Goal: Transaction & Acquisition: Book appointment/travel/reservation

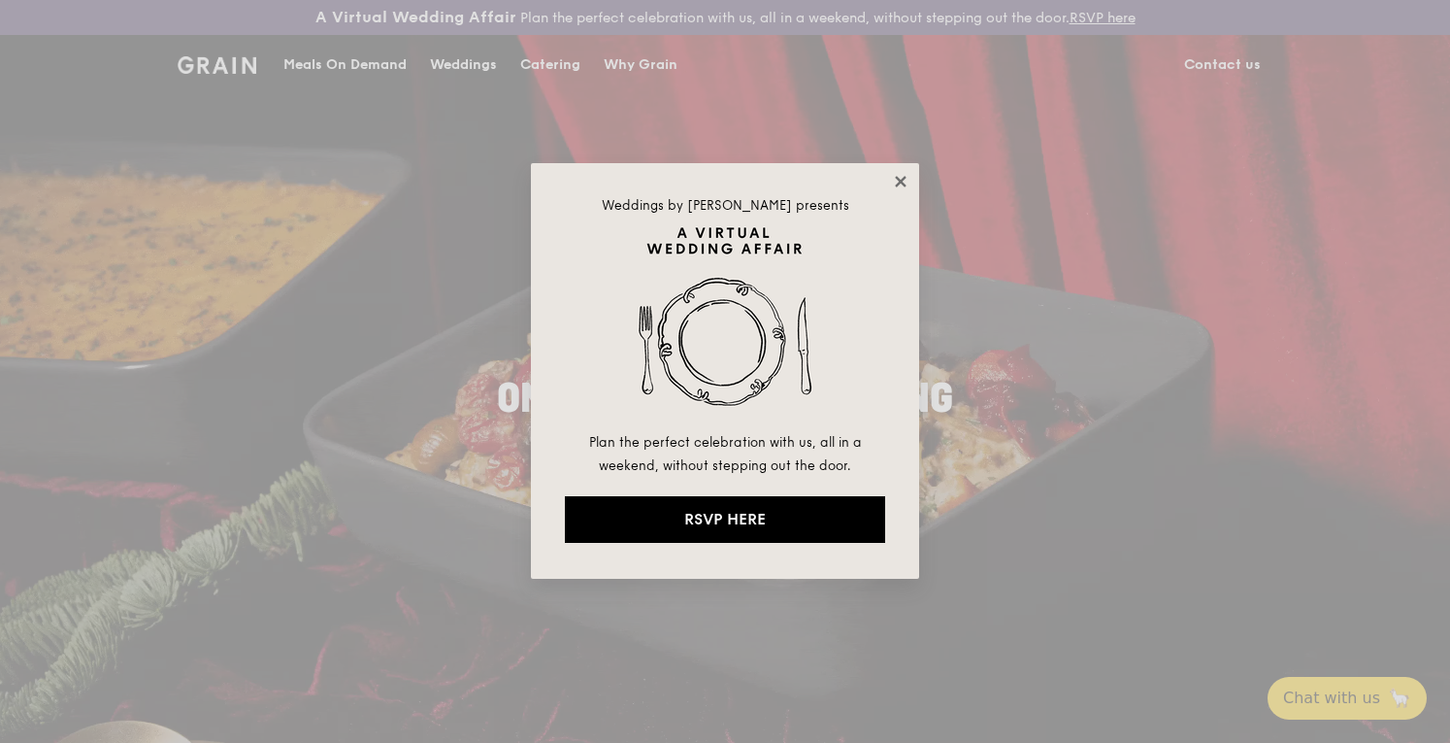
click at [898, 182] on icon at bounding box center [900, 181] width 17 height 17
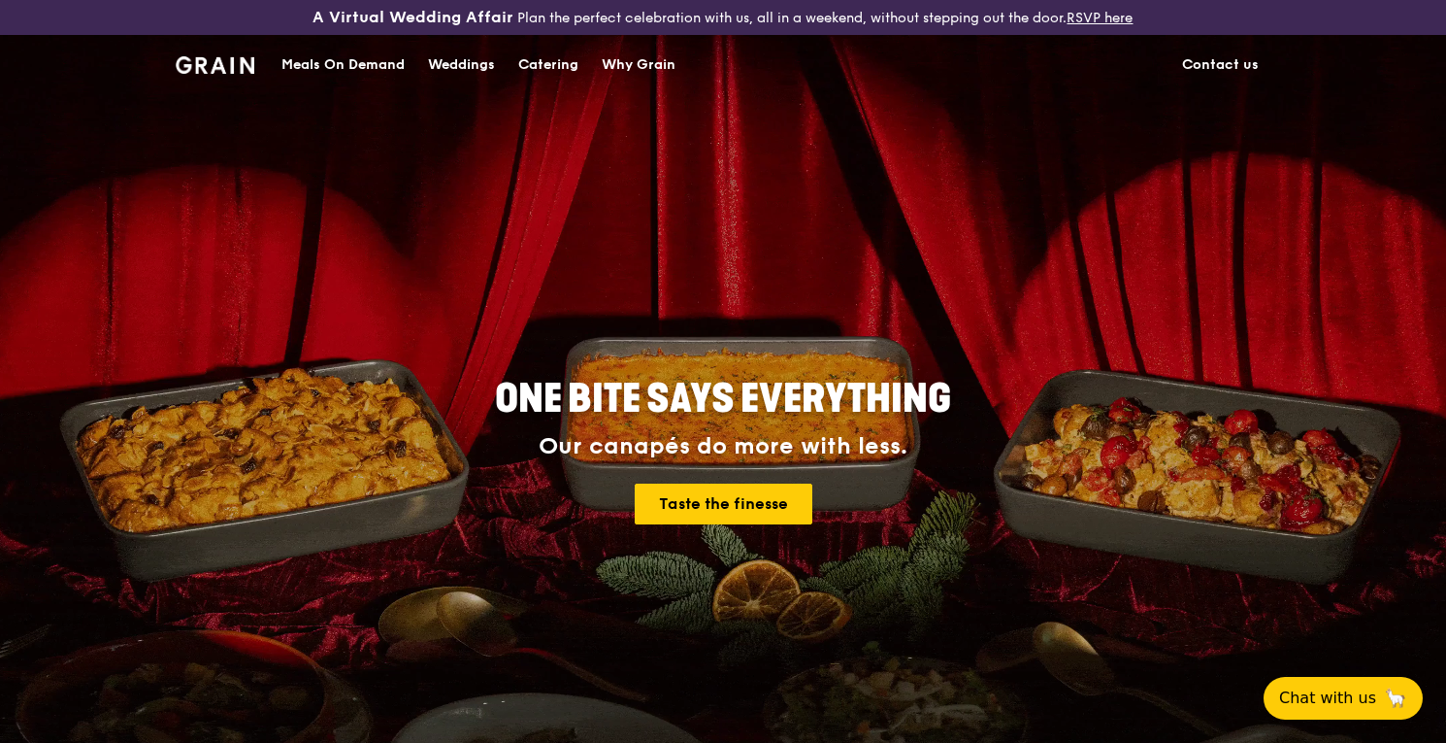
click at [558, 65] on div "Catering" at bounding box center [548, 65] width 60 height 58
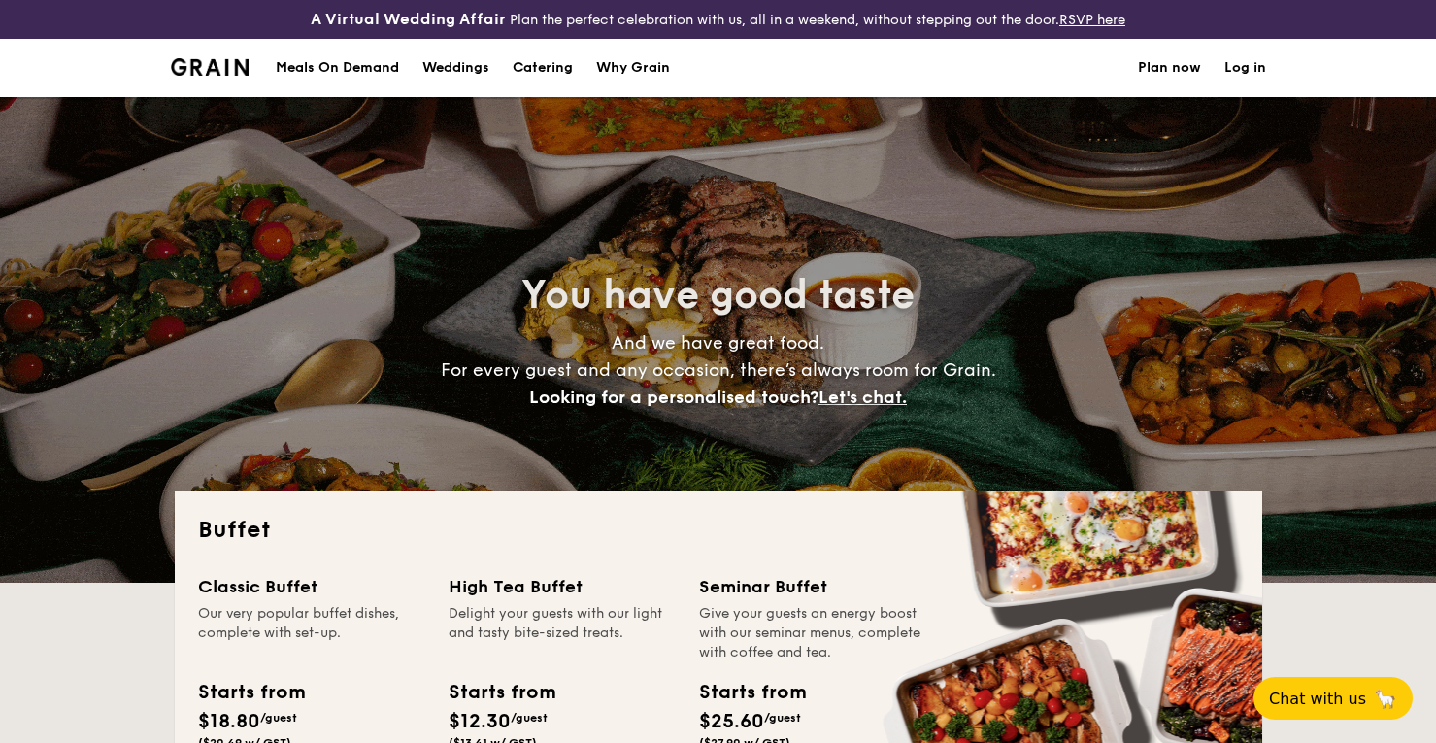
select select
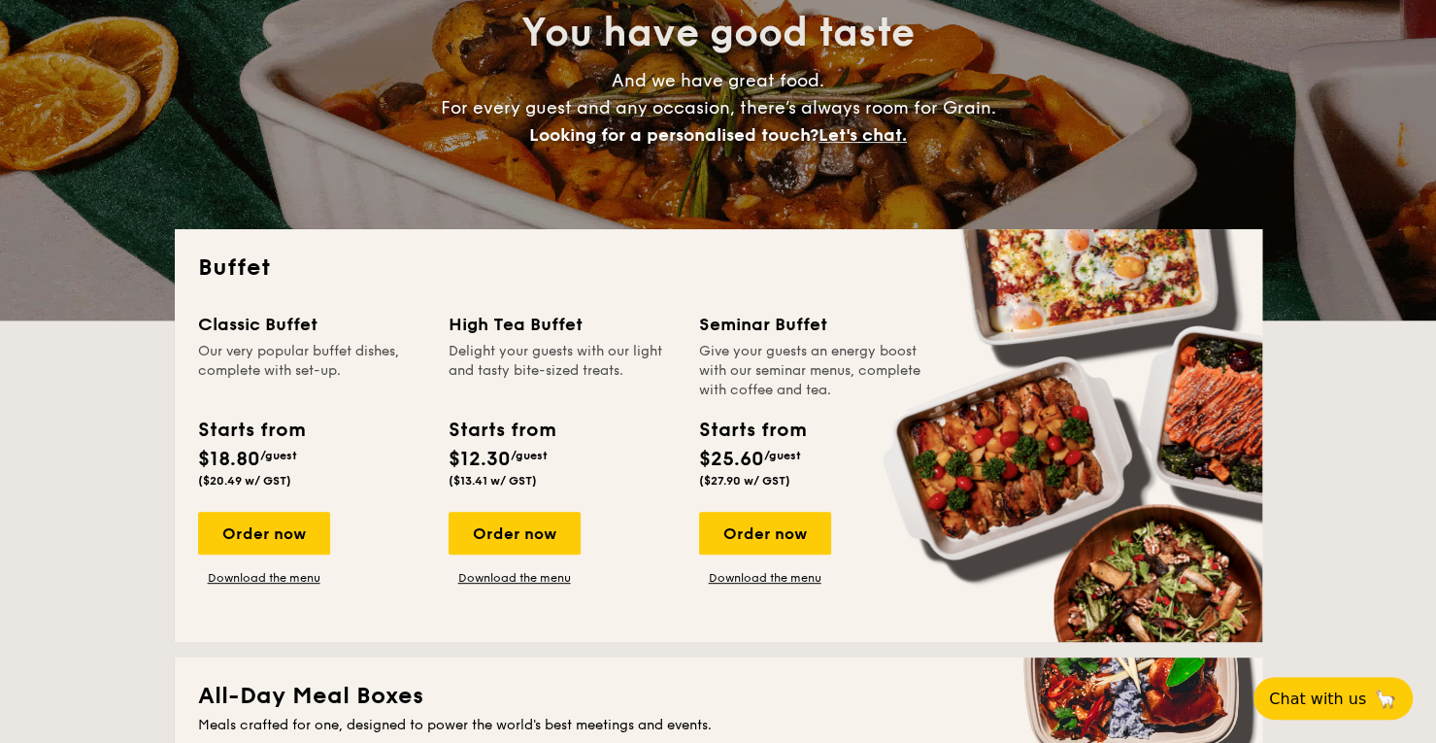
scroll to position [272, 0]
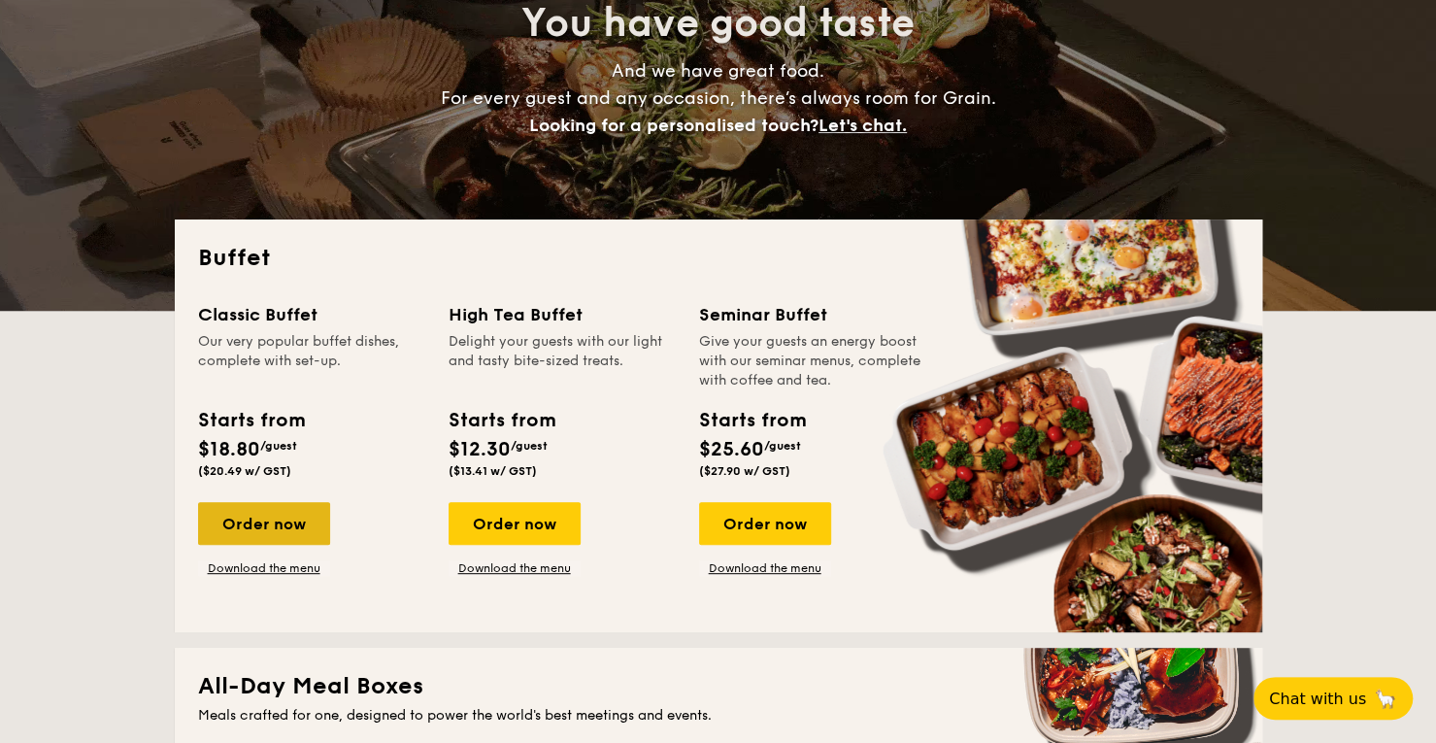
click at [287, 517] on div "Order now" at bounding box center [264, 523] width 132 height 43
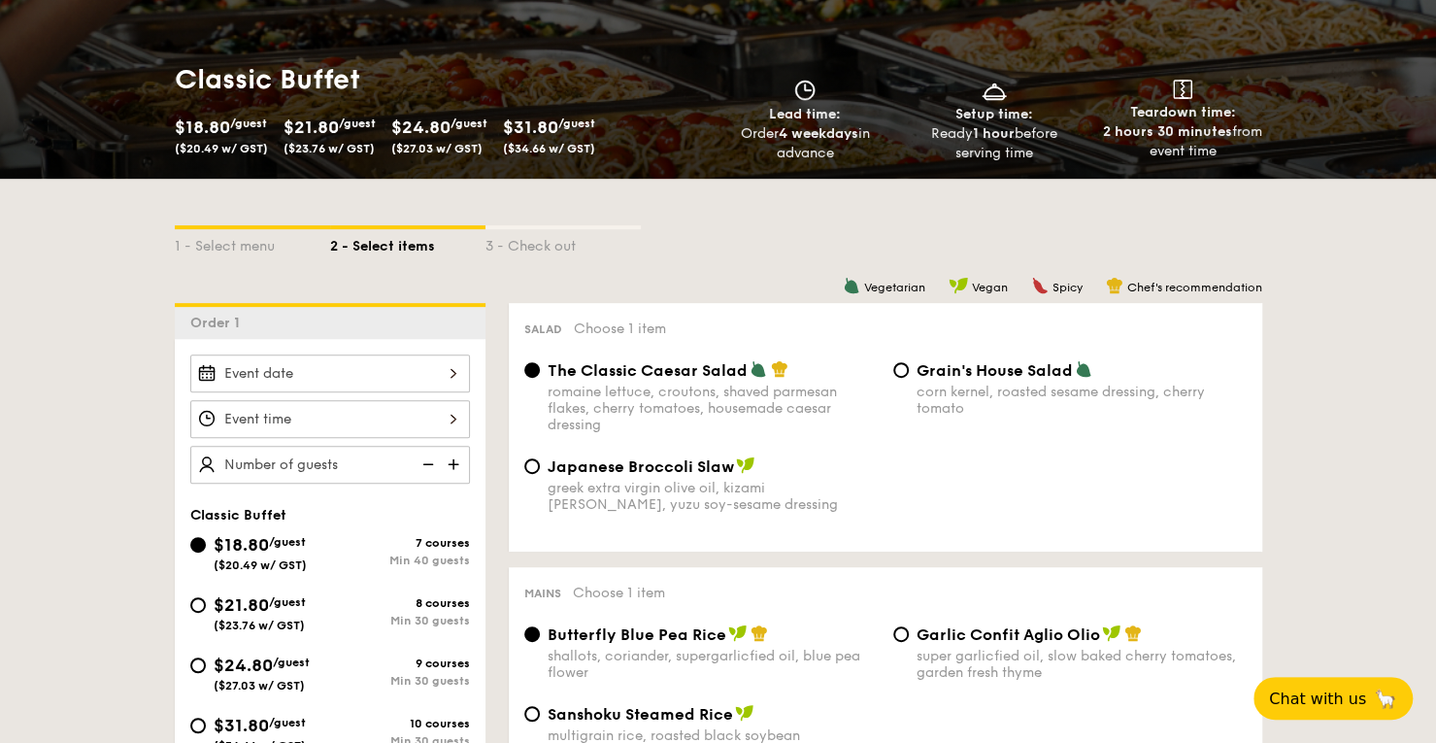
scroll to position [297, 0]
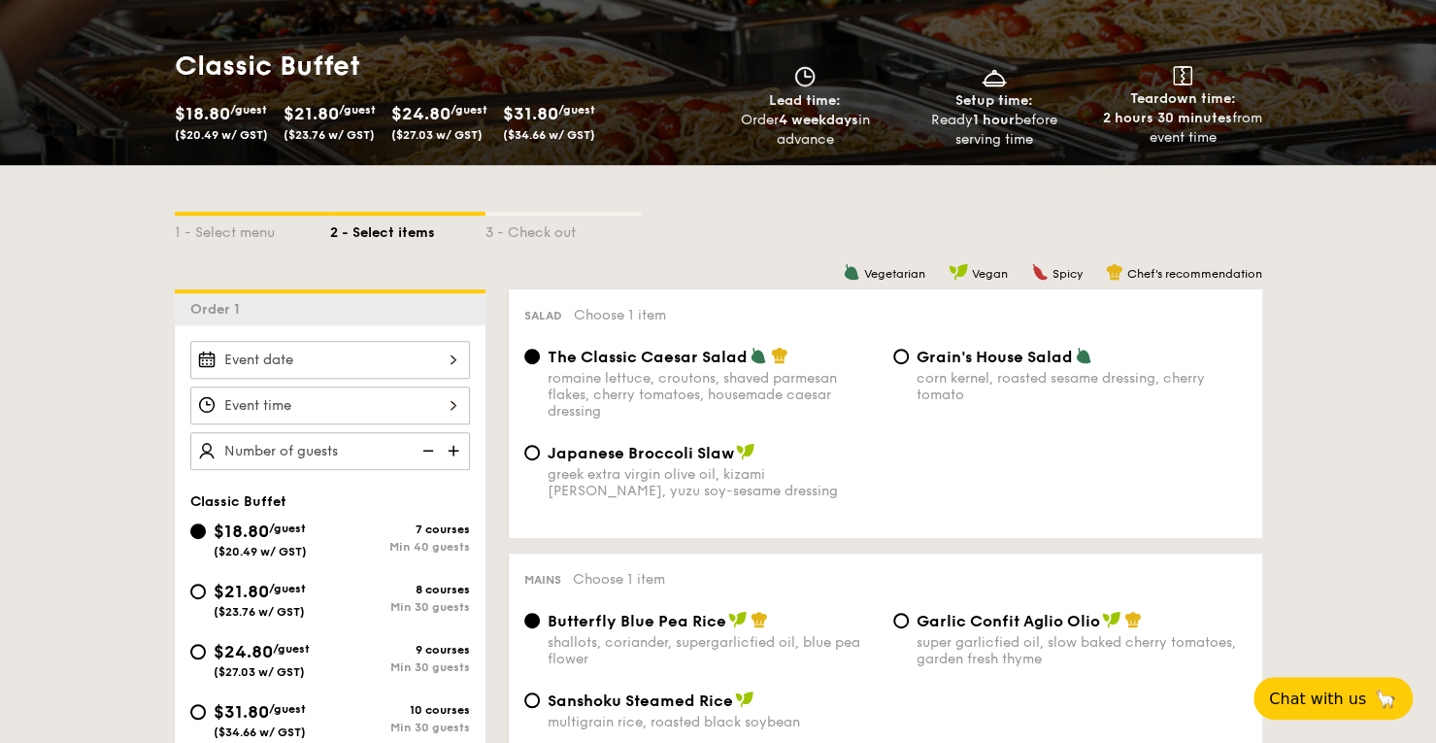
click at [255, 355] on div at bounding box center [330, 360] width 280 height 38
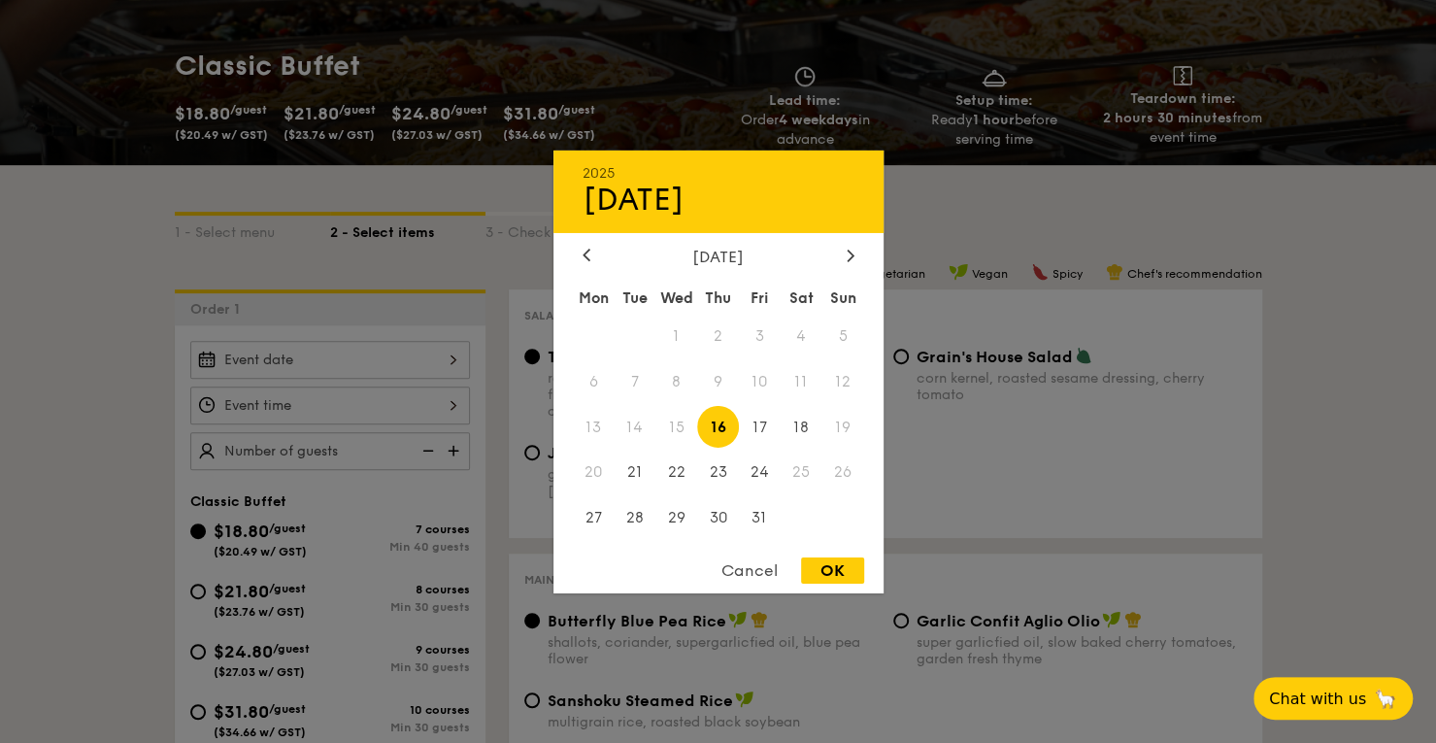
click at [808, 472] on span "25" at bounding box center [801, 472] width 42 height 42
click at [0, 519] on div at bounding box center [718, 371] width 1436 height 743
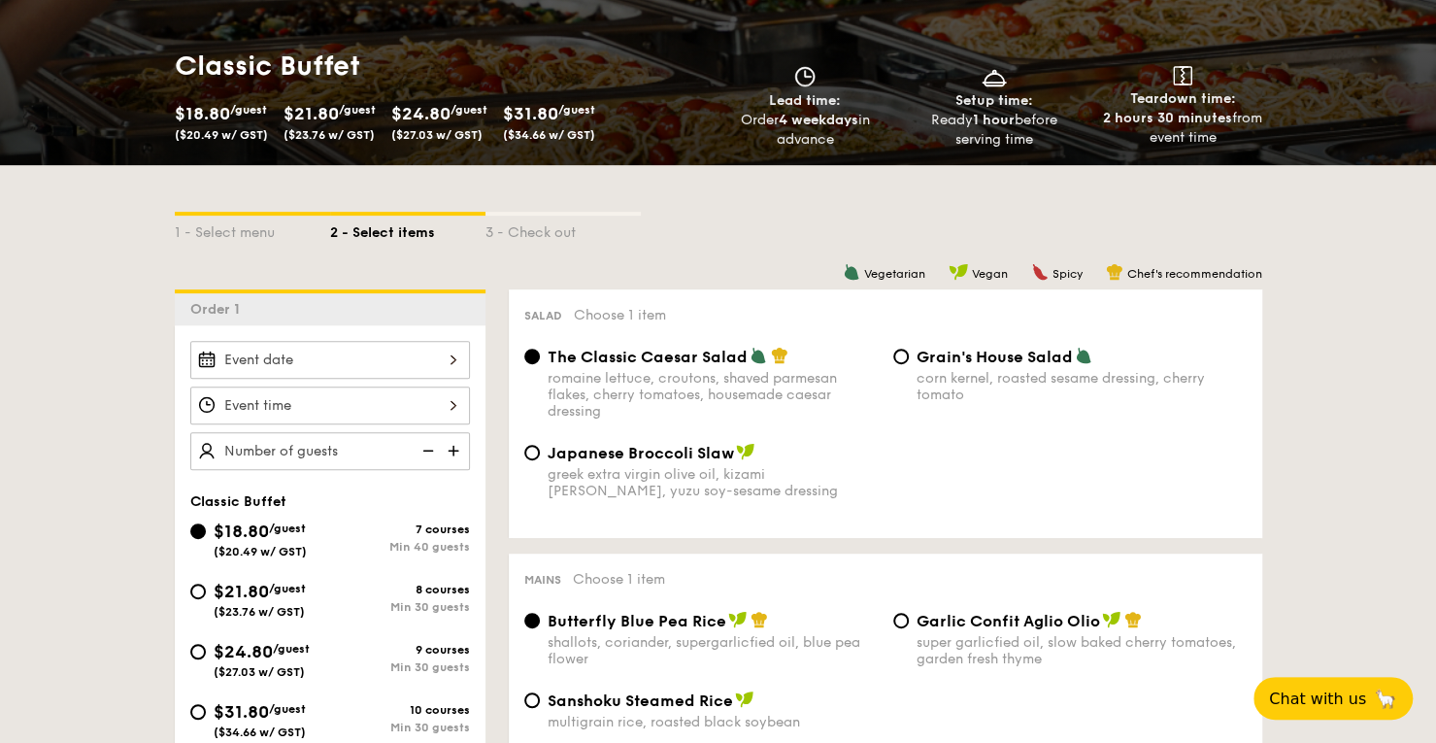
click at [336, 405] on div at bounding box center [330, 405] width 280 height 38
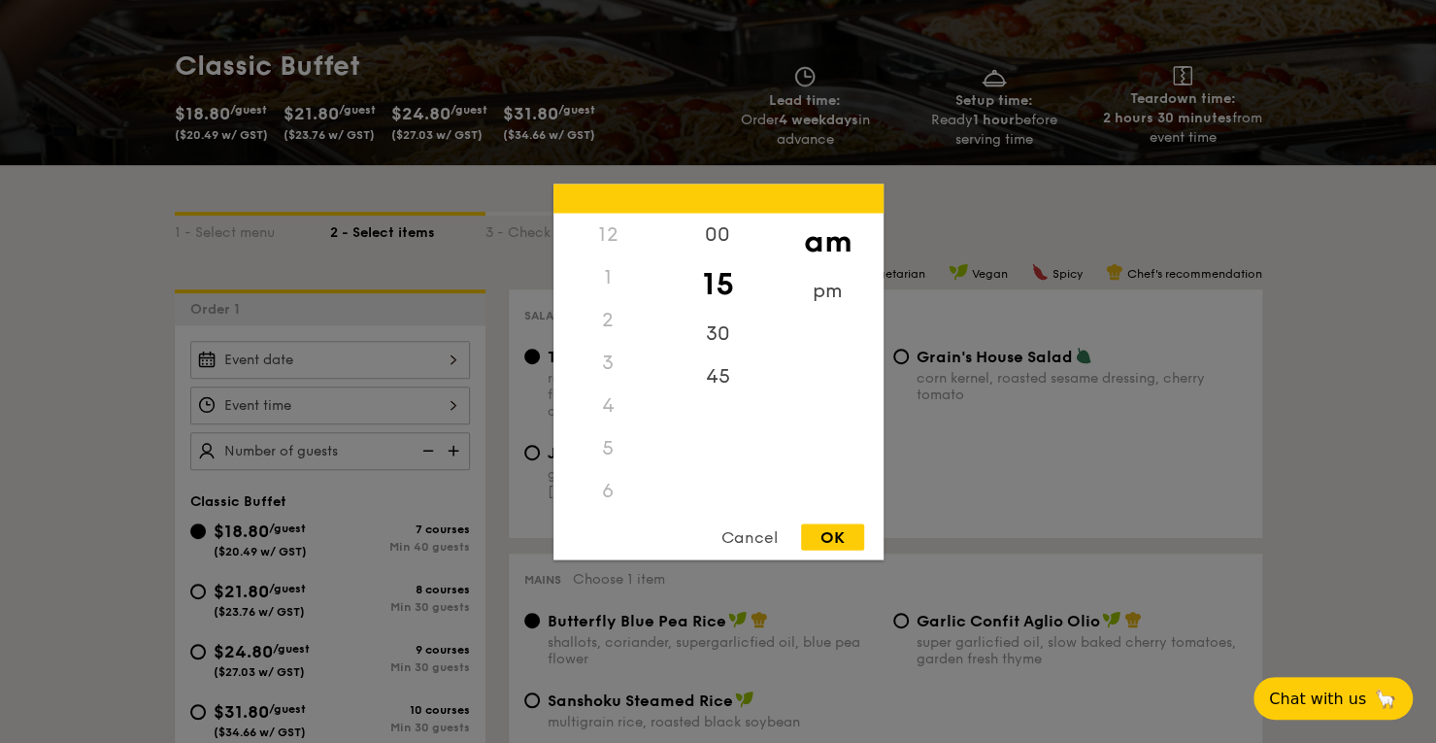
scroll to position [229, 0]
click at [344, 428] on div at bounding box center [718, 371] width 1436 height 743
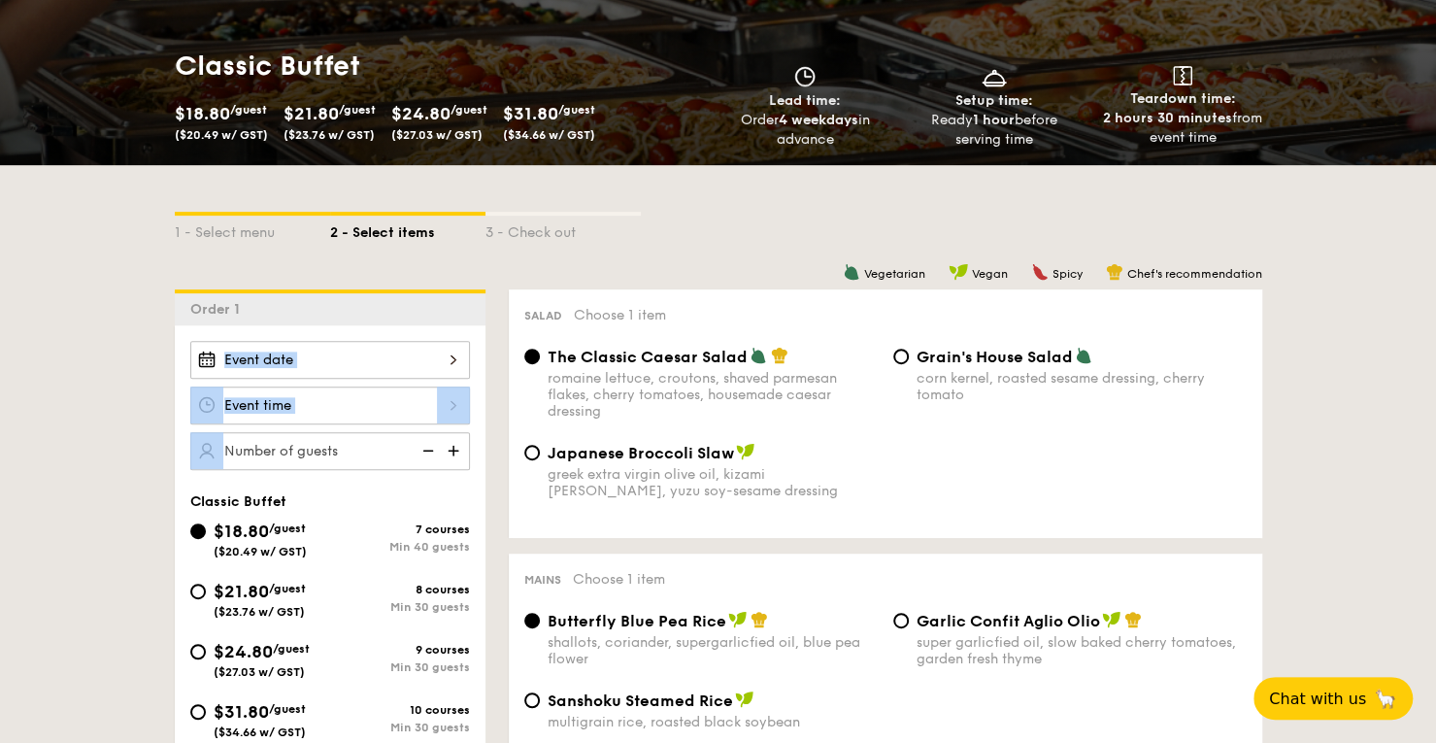
click at [410, 348] on div at bounding box center [330, 360] width 280 height 38
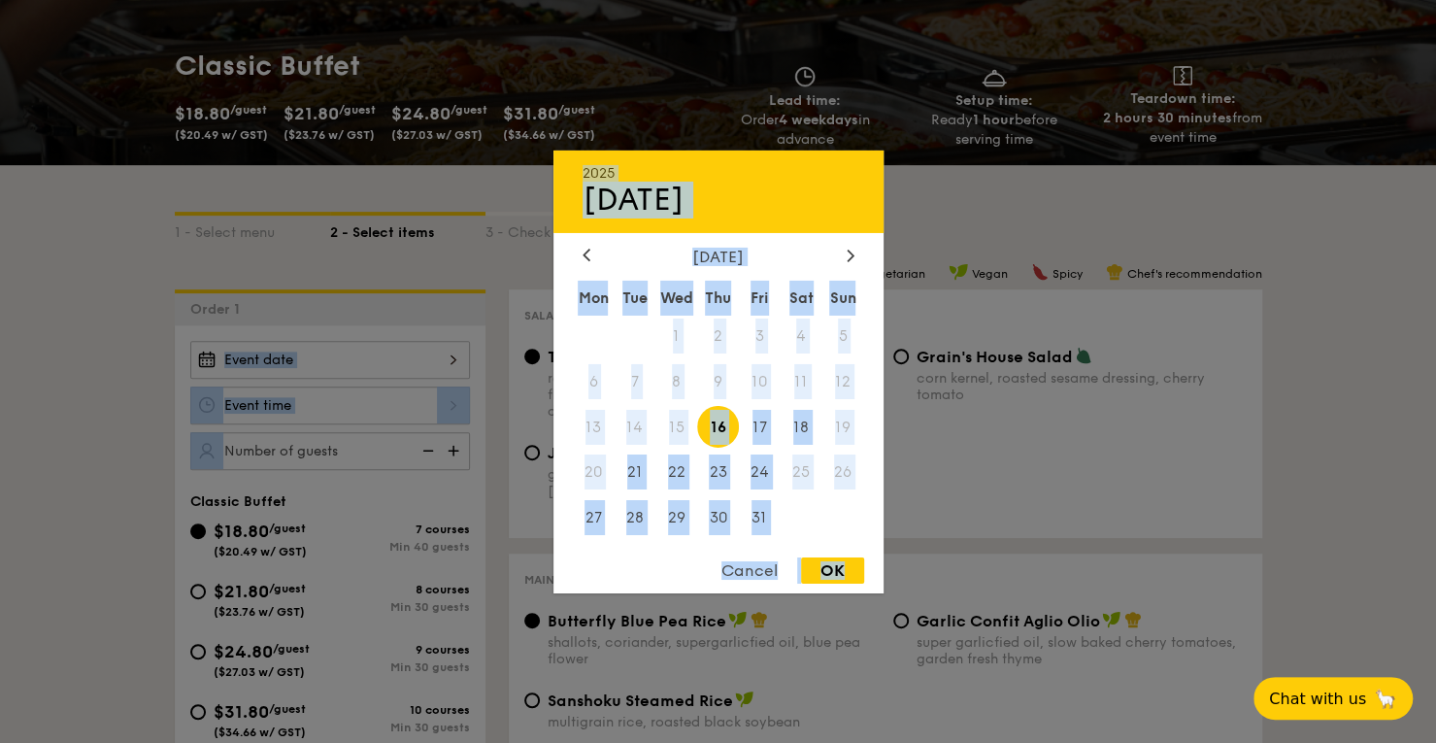
click at [802, 467] on span "25" at bounding box center [801, 472] width 42 height 42
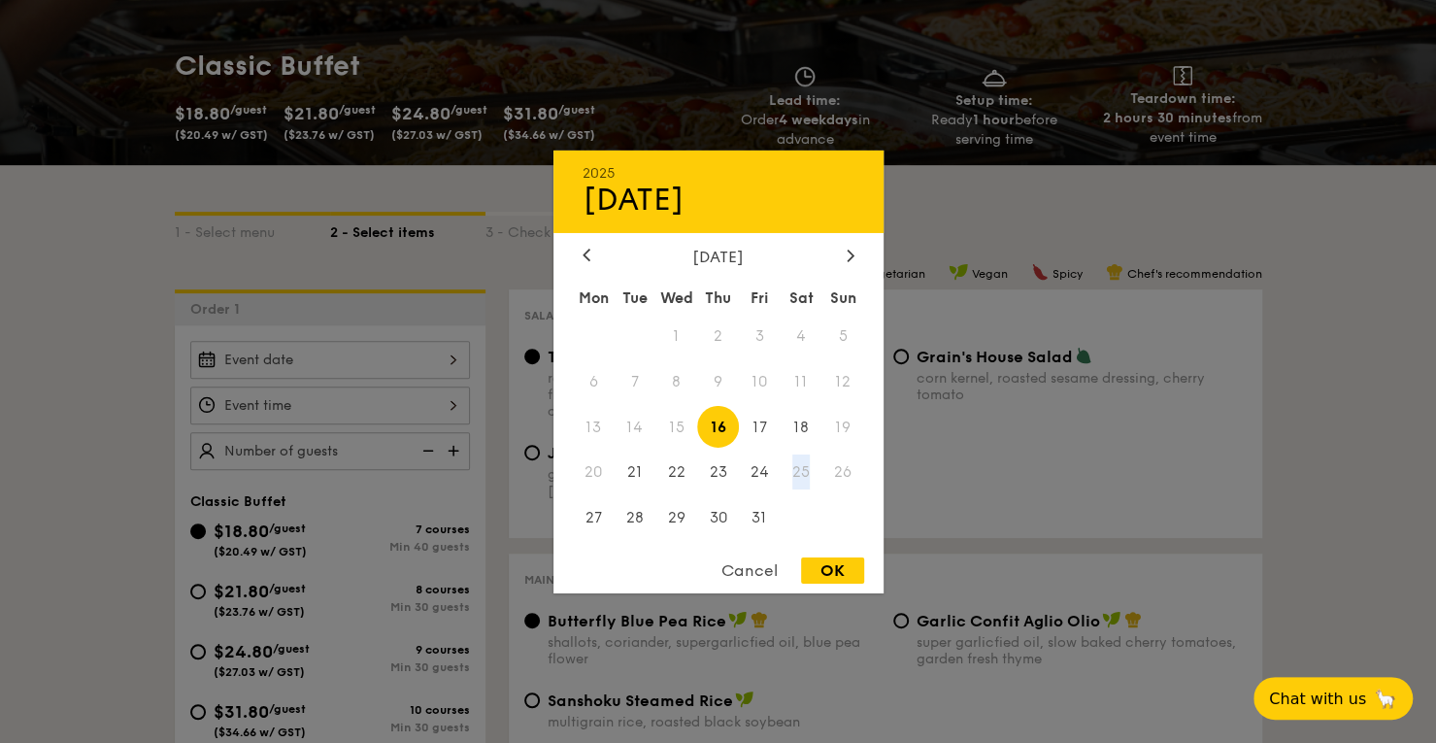
click at [802, 467] on span "25" at bounding box center [801, 472] width 42 height 42
click at [835, 568] on div "OK" at bounding box center [832, 570] width 63 height 26
type input "[DATE]"
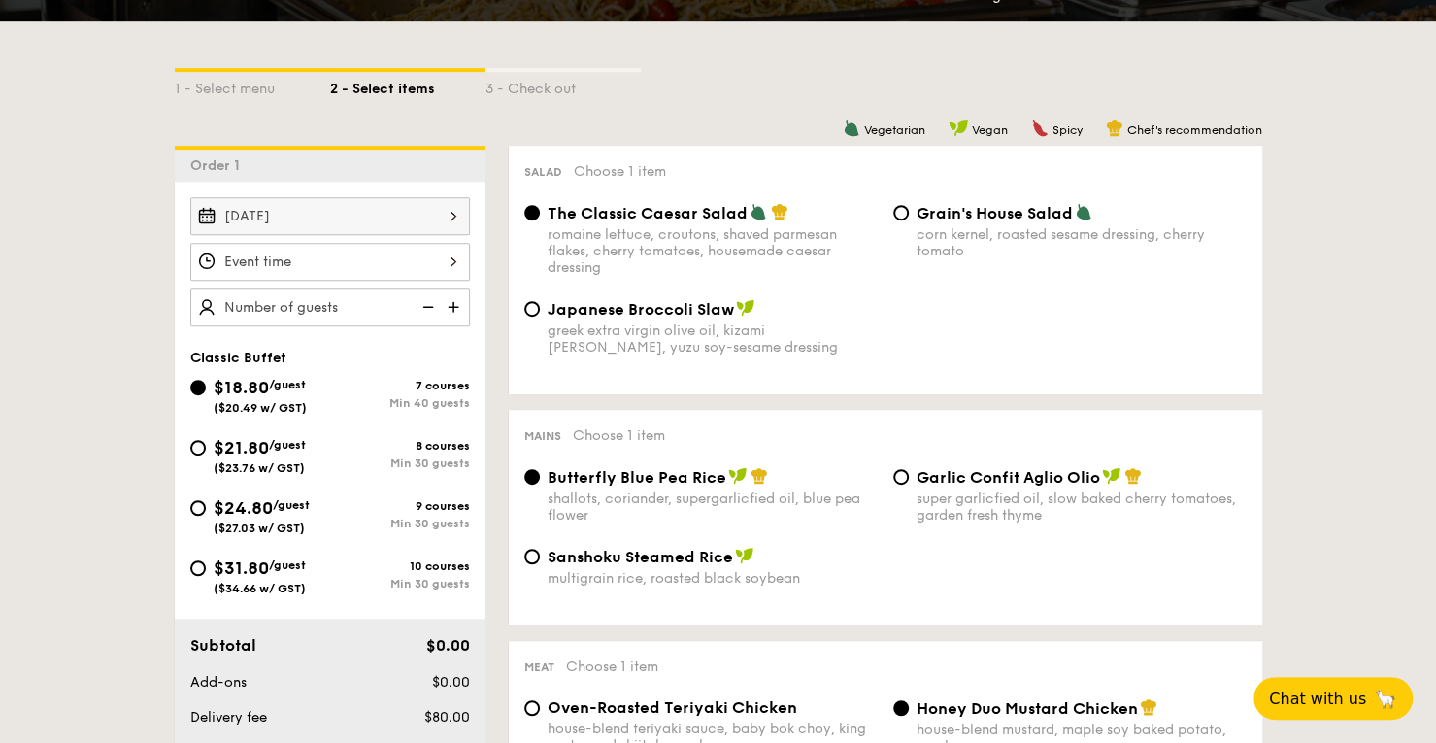
scroll to position [398, 0]
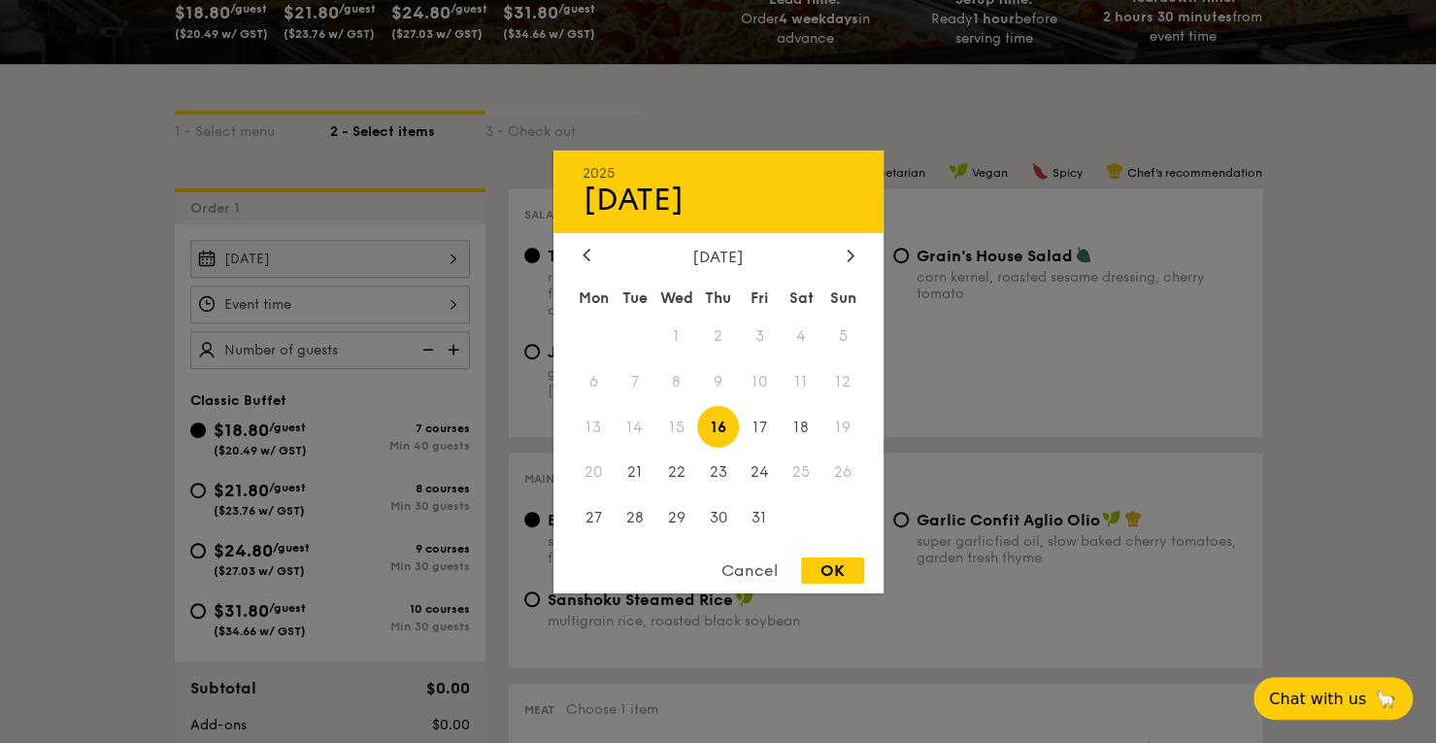
click at [338, 266] on div "[DATE] 2025 Oct [DATE] Tue Wed Thu Fri Sat Sun 1 2 3 4 5 6 7 8 9 10 11 12 13 14…" at bounding box center [330, 259] width 280 height 38
click at [851, 257] on icon at bounding box center [850, 255] width 8 height 13
click at [591, 253] on div at bounding box center [586, 256] width 17 height 18
click at [803, 466] on span "25" at bounding box center [801, 472] width 42 height 42
click at [768, 570] on div "Cancel" at bounding box center [749, 570] width 95 height 26
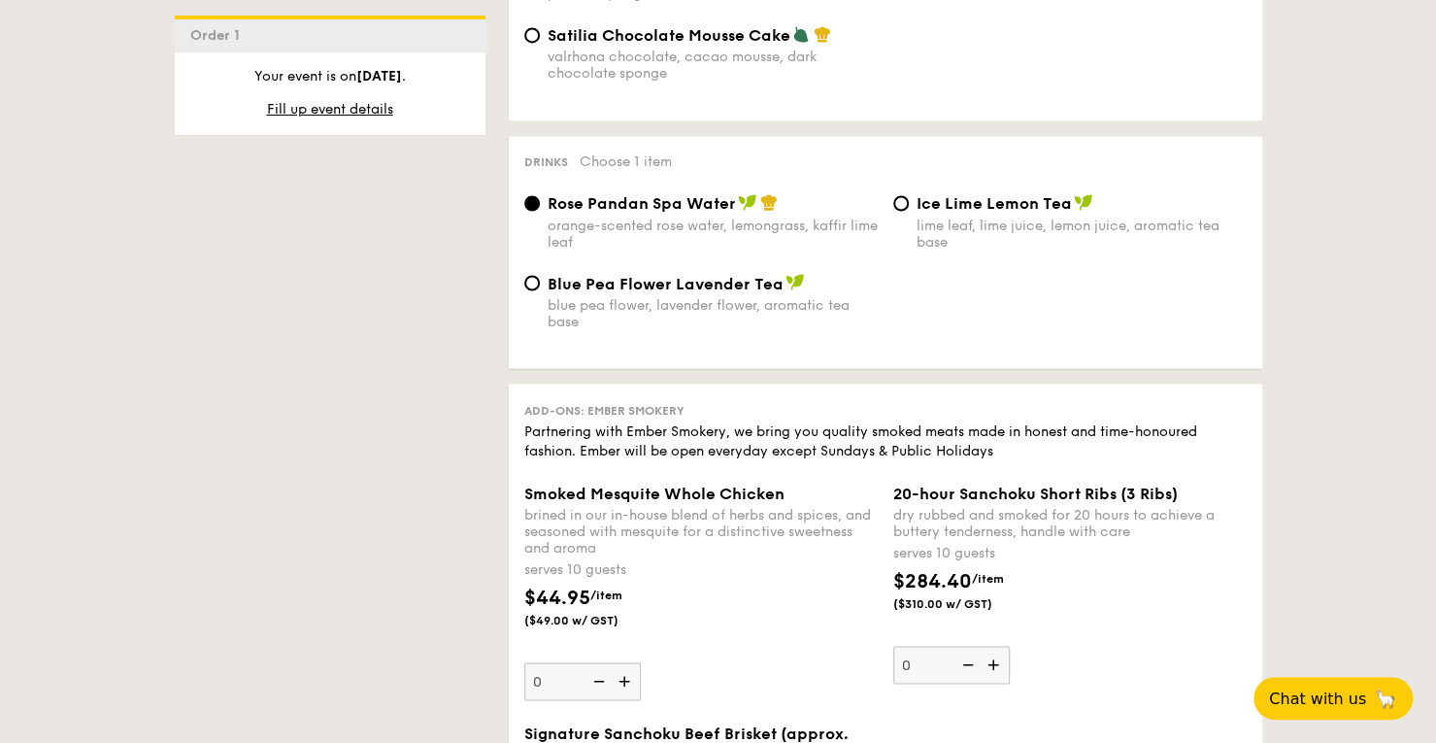
scroll to position [0, 0]
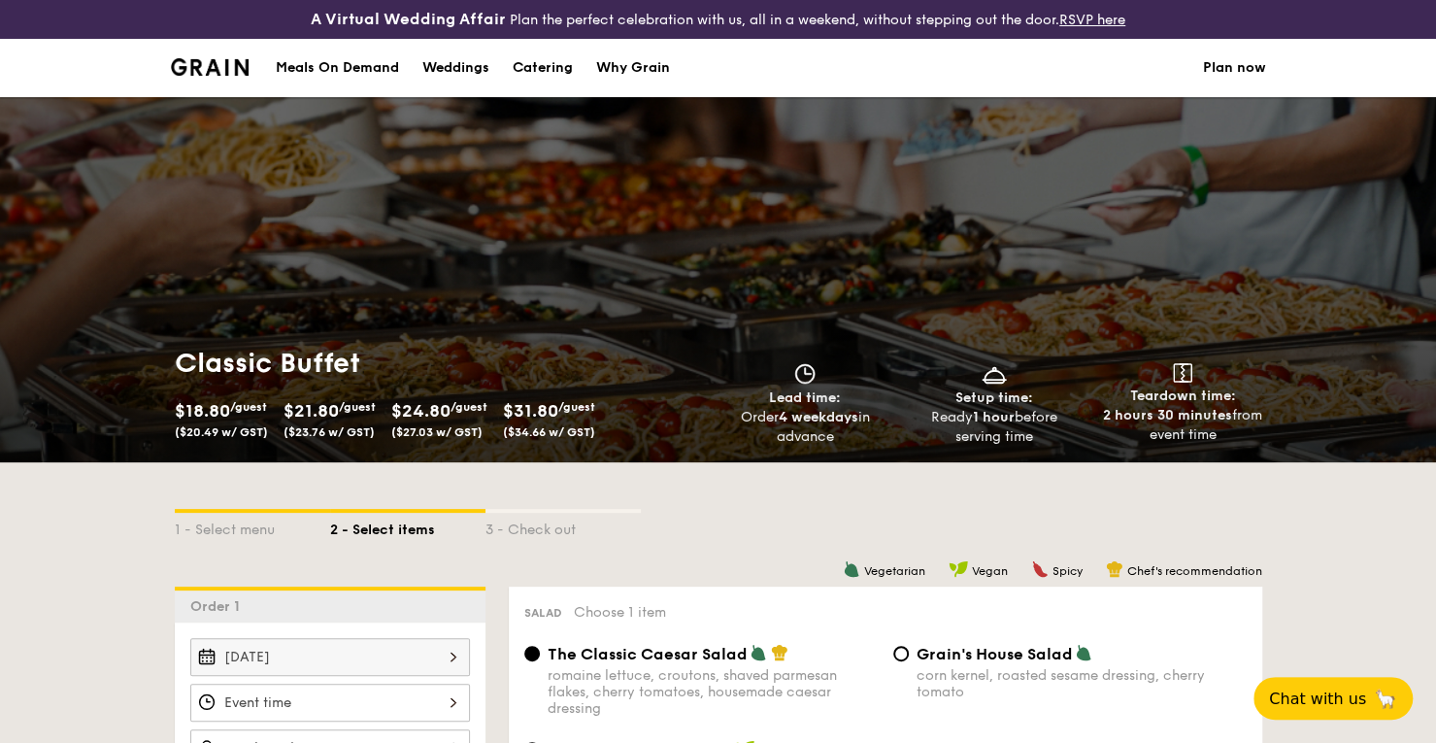
click at [362, 651] on div "[DATE]" at bounding box center [330, 657] width 280 height 38
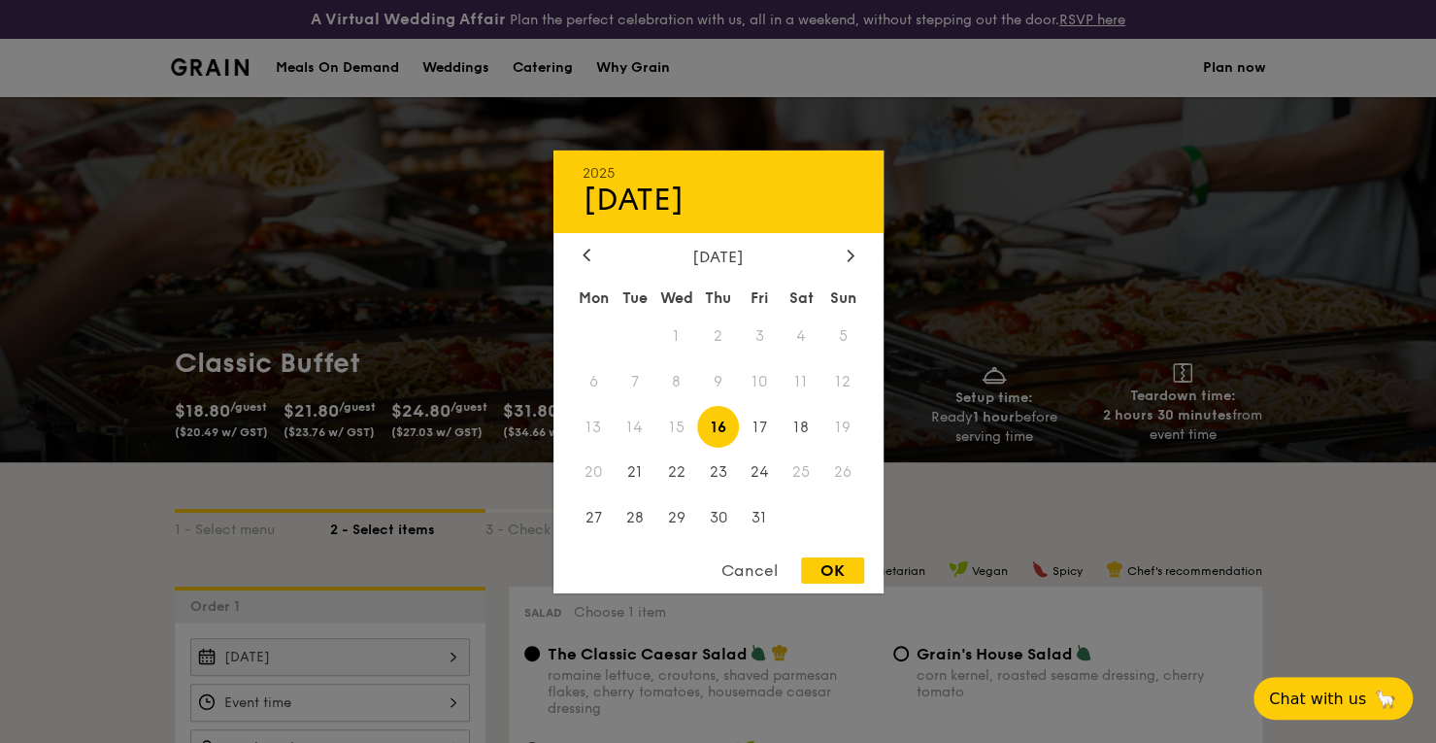
click at [797, 472] on span "25" at bounding box center [801, 472] width 42 height 42
select select
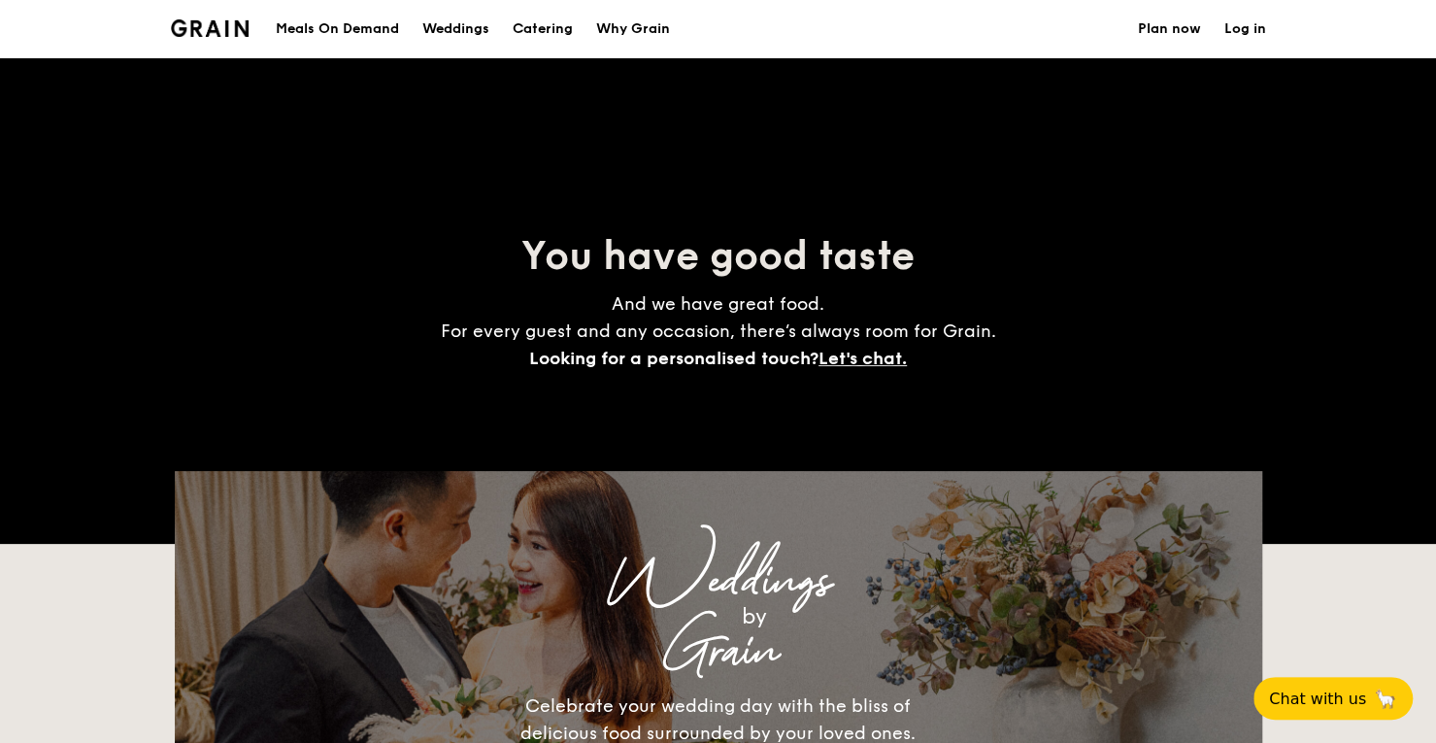
scroll to position [311, 0]
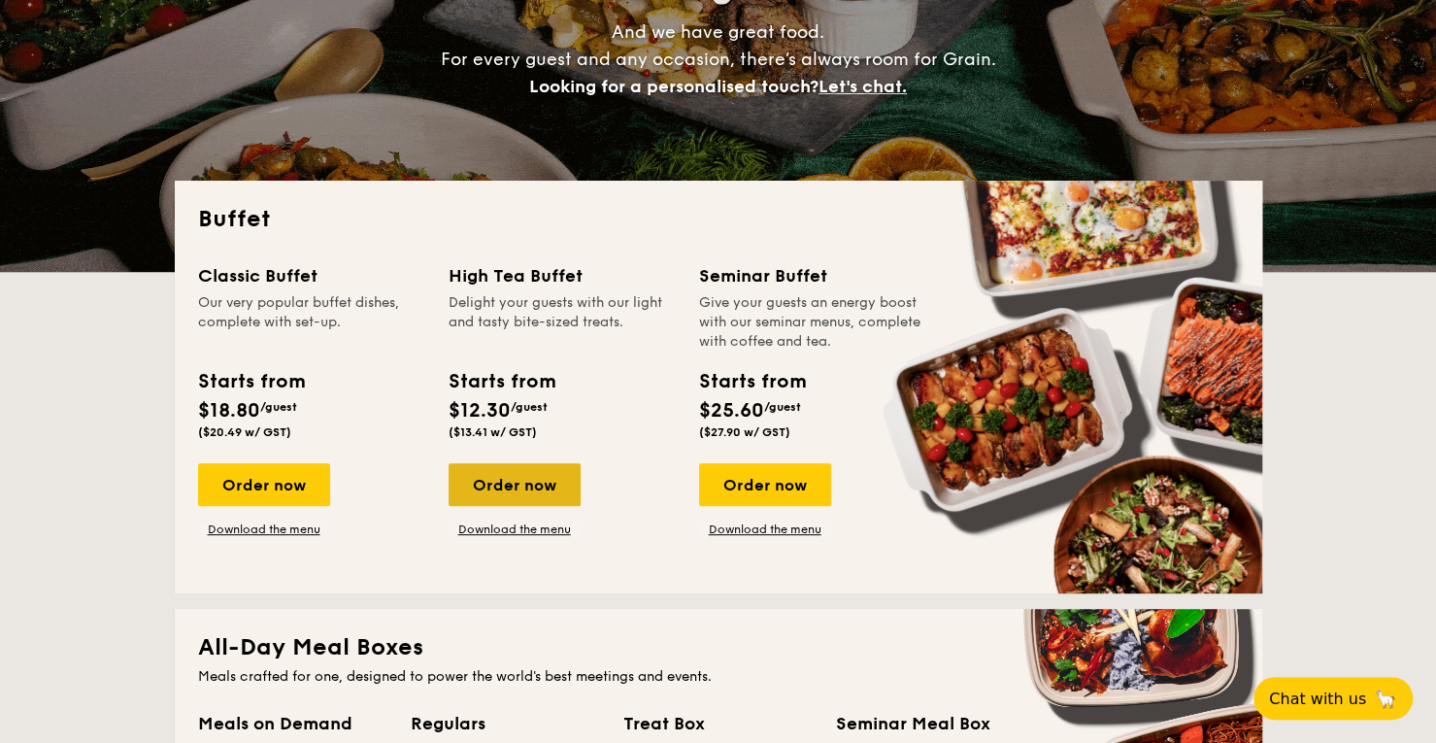
click at [536, 471] on div "Order now" at bounding box center [514, 484] width 132 height 43
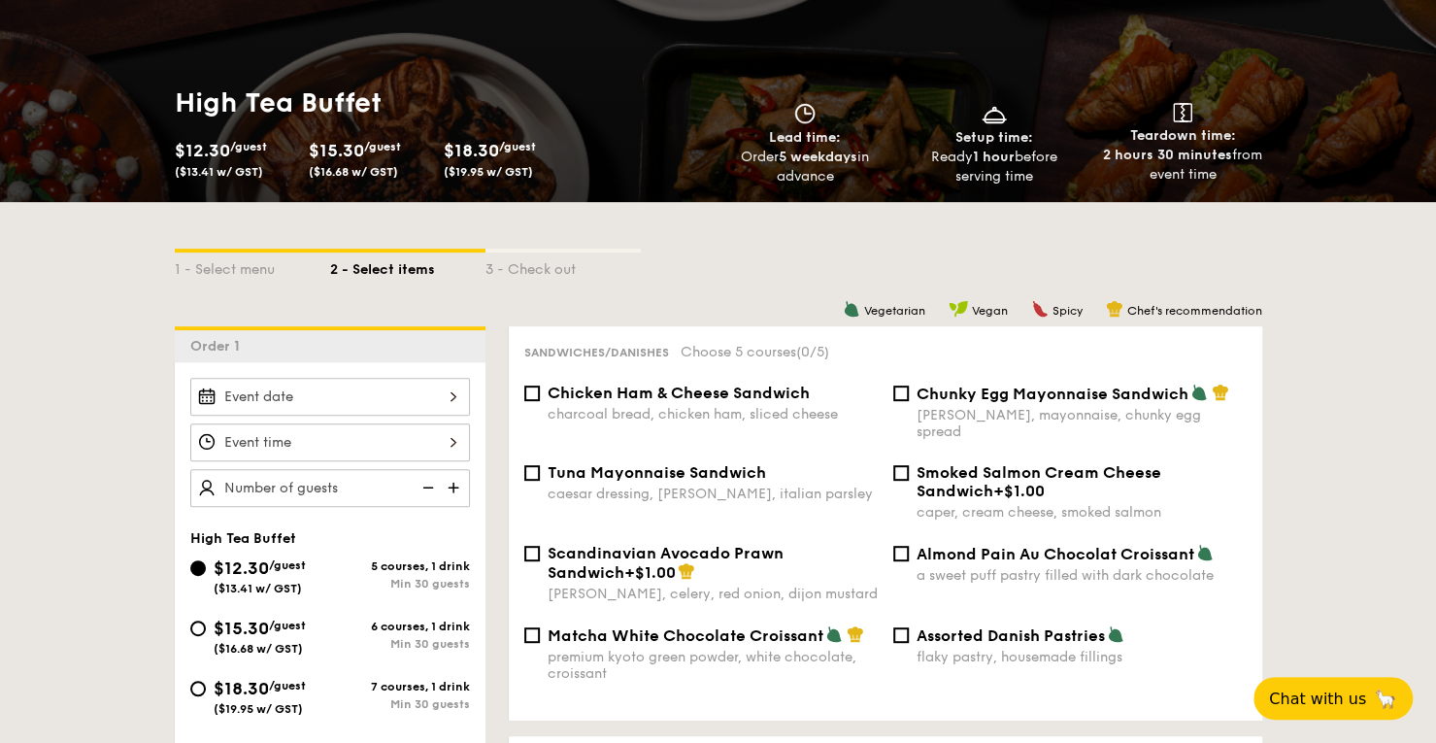
scroll to position [280, 0]
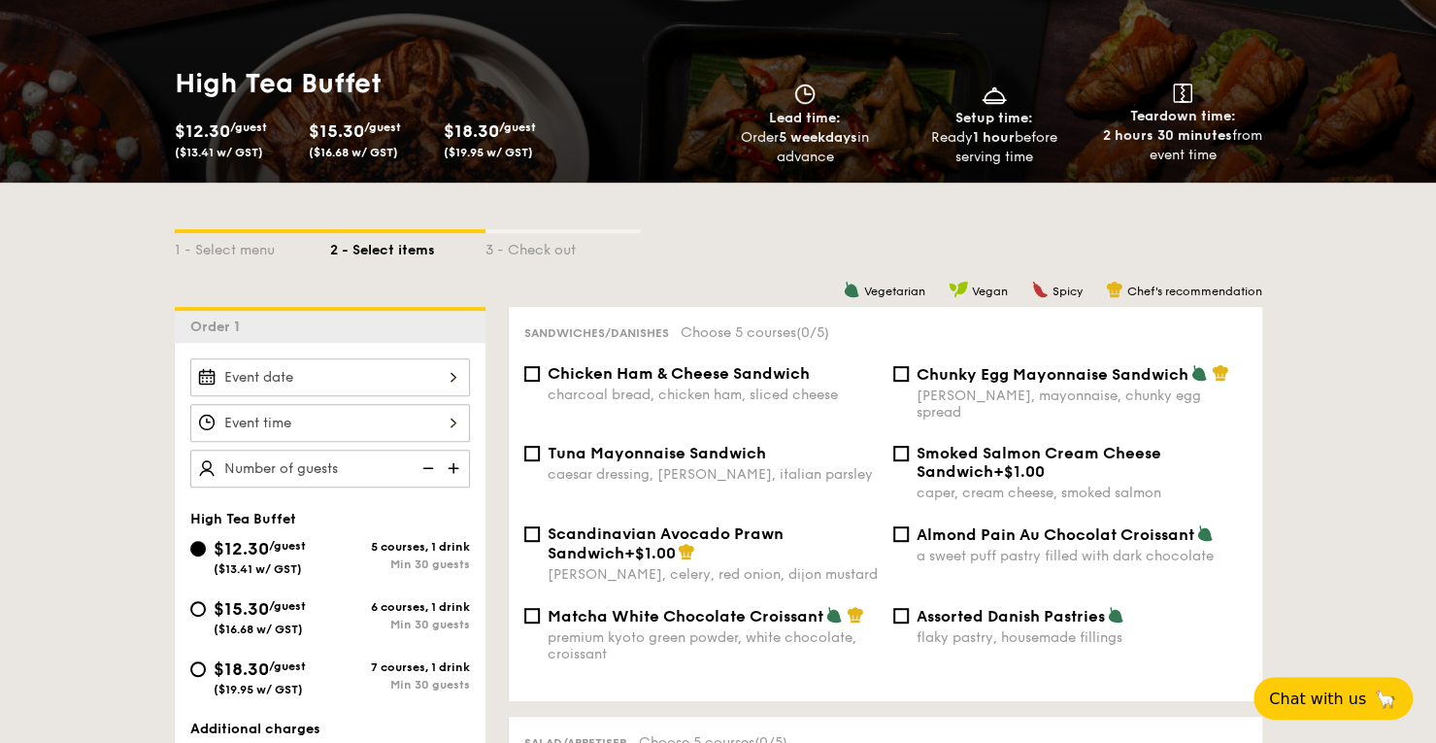
click at [400, 371] on div at bounding box center [330, 377] width 280 height 38
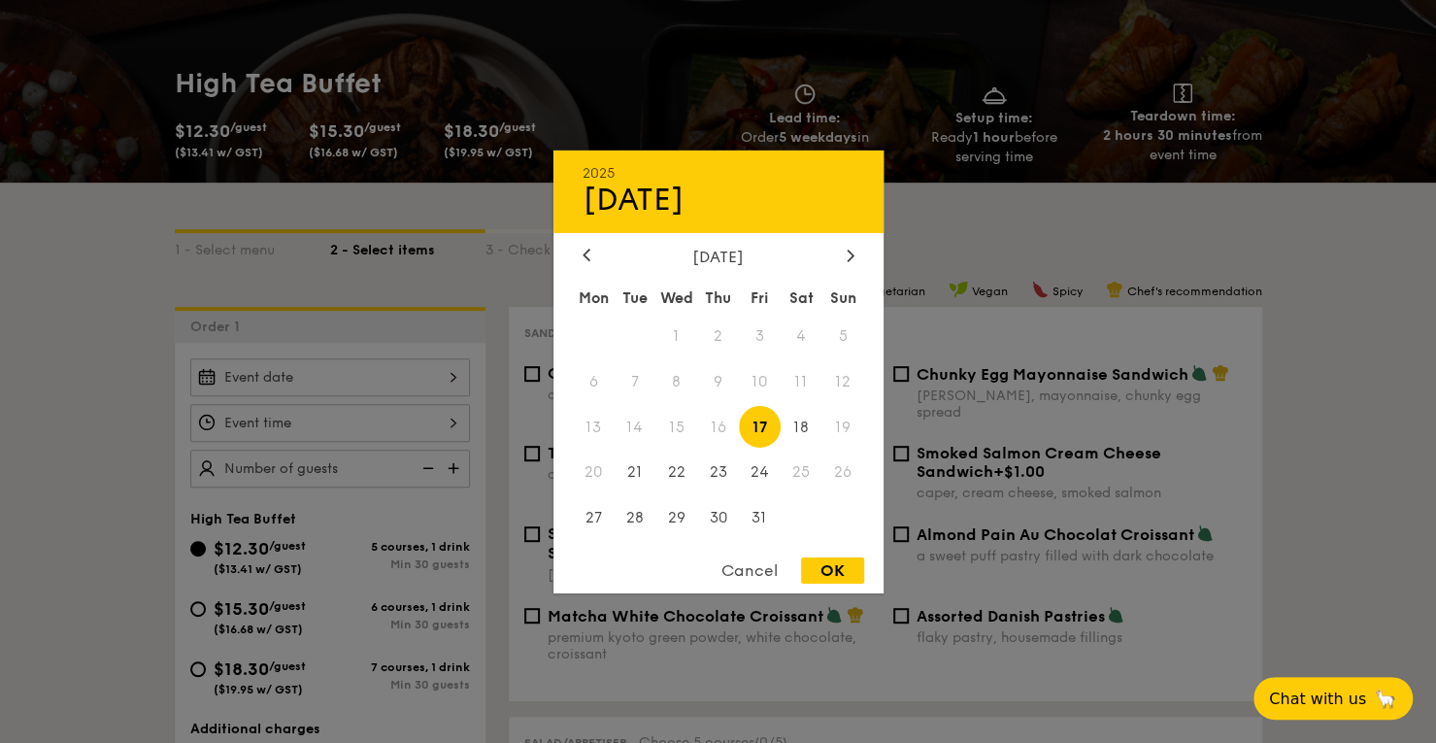
click at [1246, 284] on div at bounding box center [718, 371] width 1436 height 743
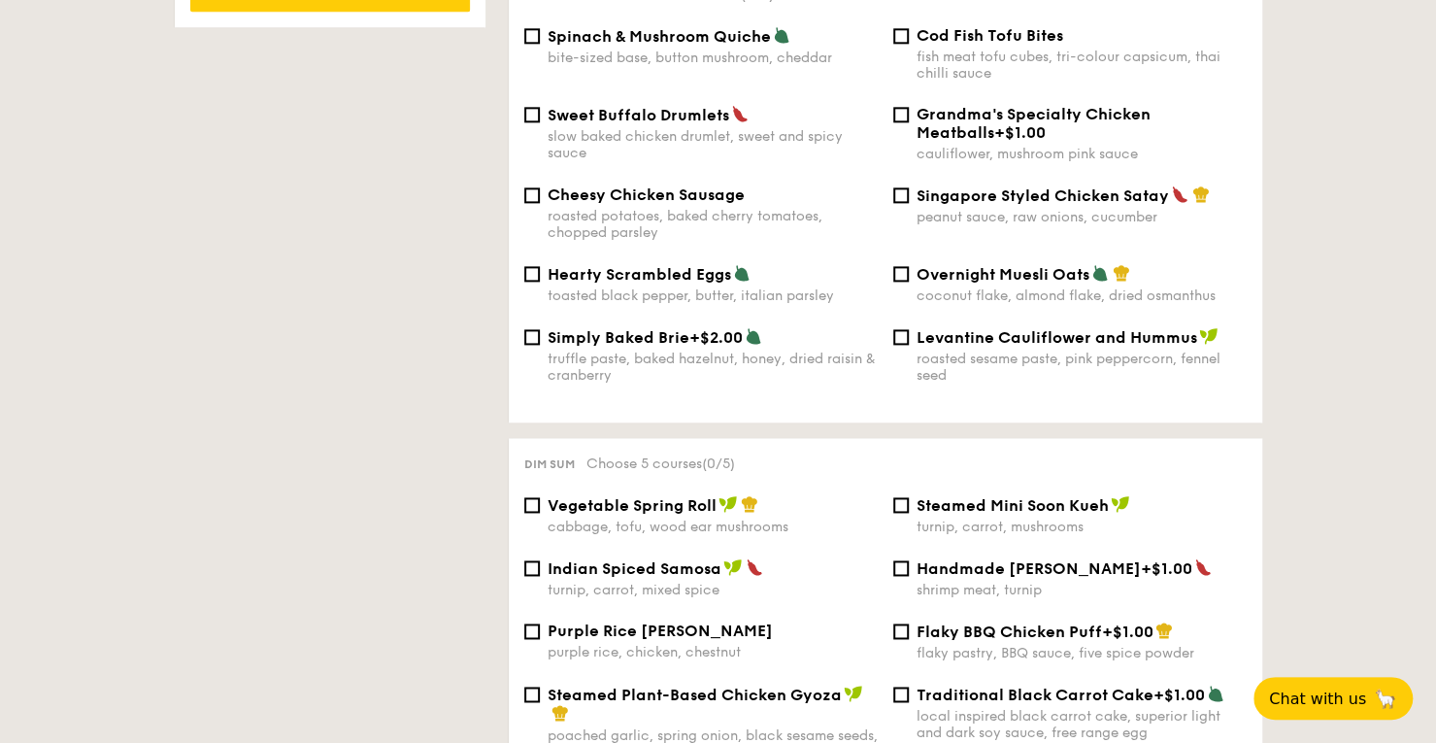
scroll to position [0, 0]
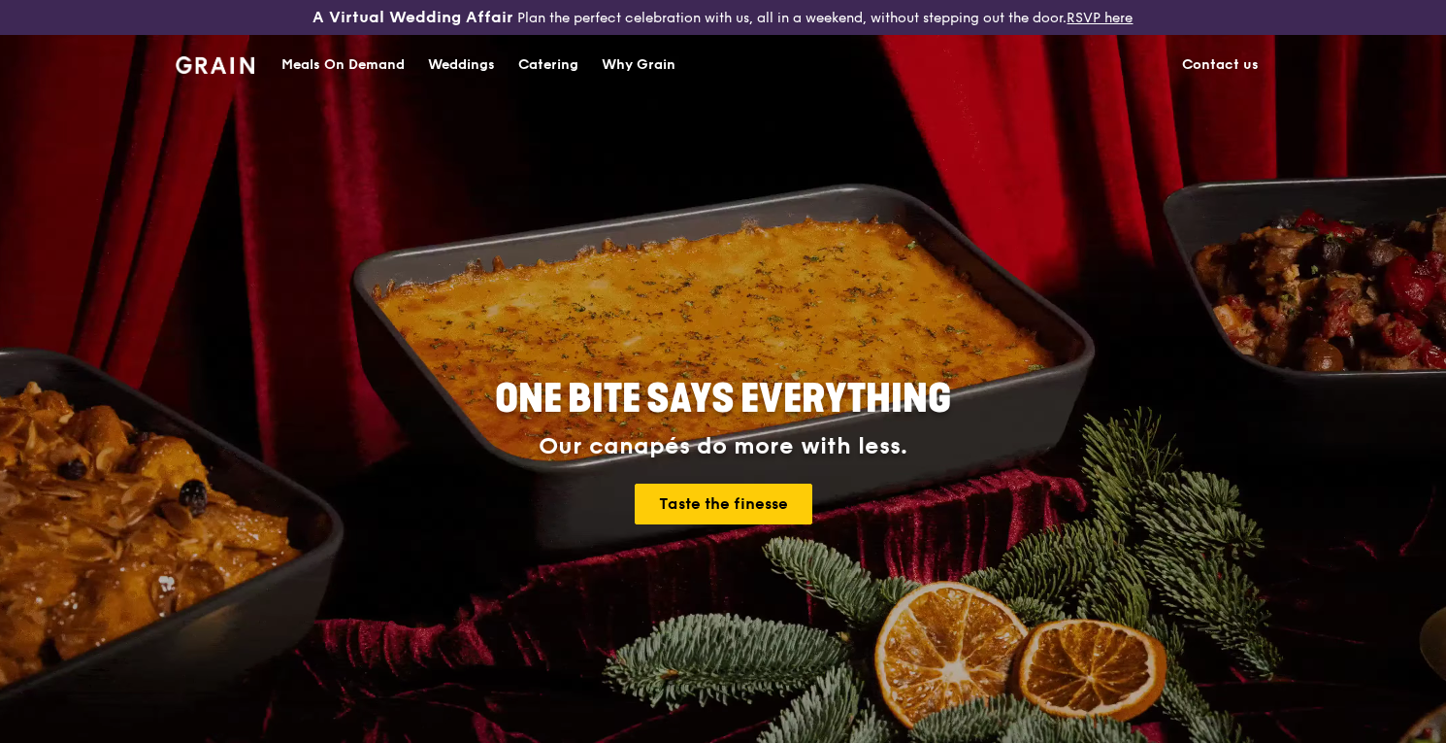
click at [1237, 68] on link "Contact us" at bounding box center [1221, 65] width 100 height 58
